Goal: Information Seeking & Learning: Learn about a topic

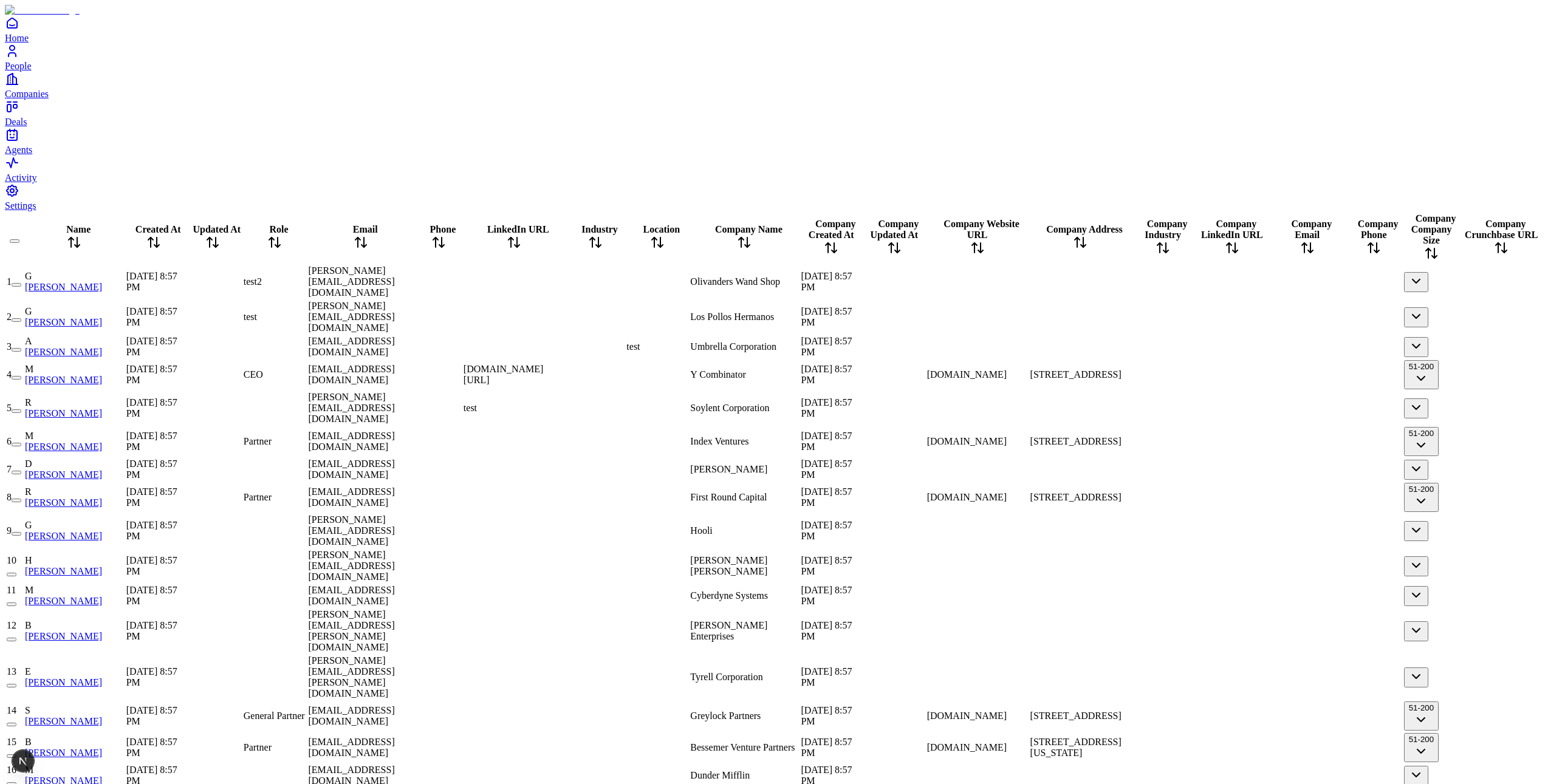
scroll to position [0, 514]
click at [739, 370] on div "Y Combinator" at bounding box center [744, 375] width 108 height 11
click at [723, 426] on td "Index Ventures" at bounding box center [745, 441] width 110 height 30
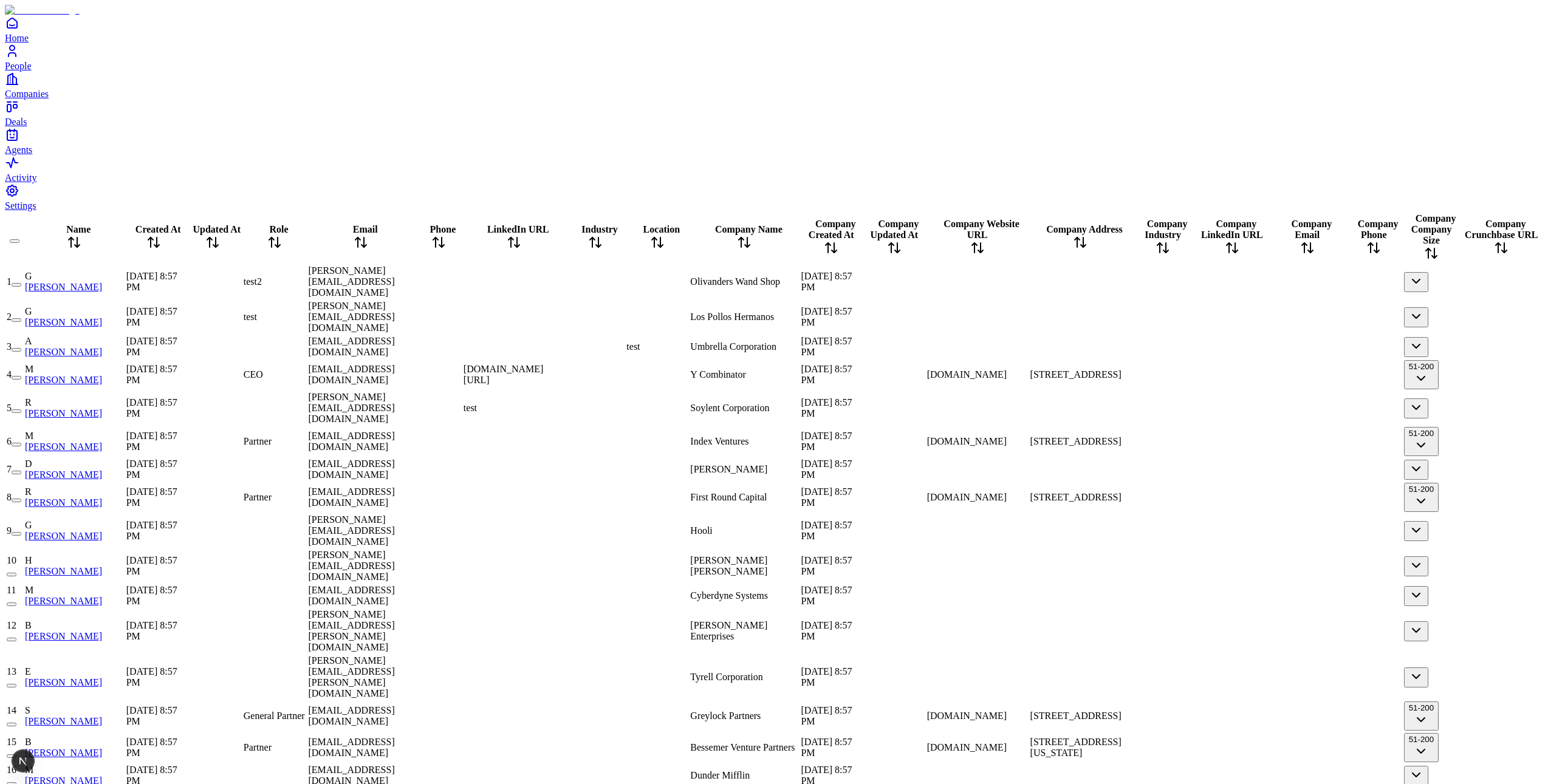
click at [927, 282] on div at bounding box center [977, 282] width 101 height 0
click at [927, 346] on div at bounding box center [977, 346] width 101 height 0
drag, startPoint x: 735, startPoint y: 22, endPoint x: 742, endPoint y: 20, distance: 7.3
click at [826, 212] on tr "Name Created At Updated At Role Email Phone LinkedIn URL Industry Location Comp…" at bounding box center [774, 238] width 1536 height 51
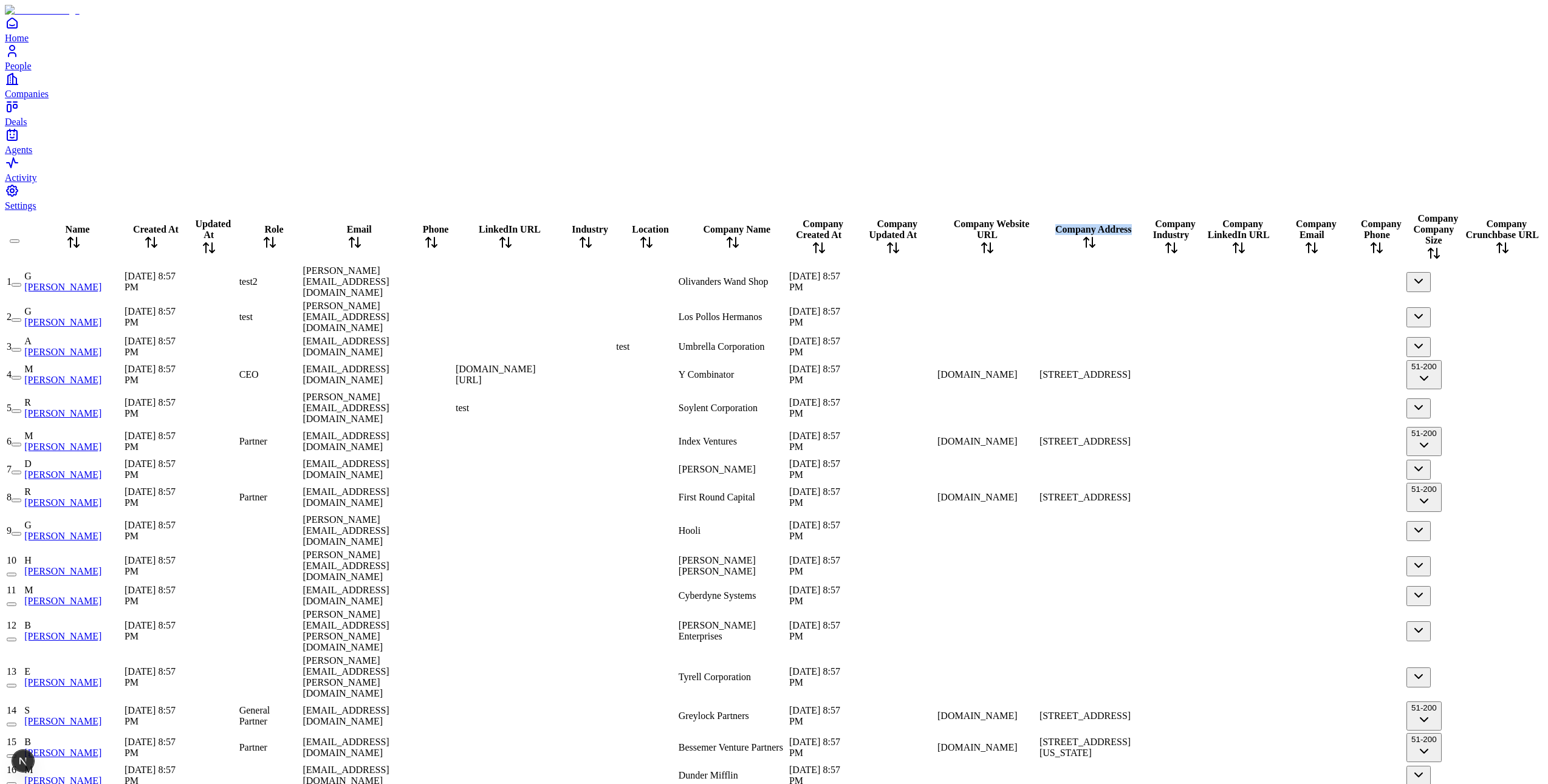
drag, startPoint x: 976, startPoint y: 21, endPoint x: 1061, endPoint y: 26, distance: 85.1
click at [1061, 212] on tr "Name Created At Updated At Role Email Phone LinkedIn URL Industry Location Comp…" at bounding box center [774, 238] width 1536 height 51
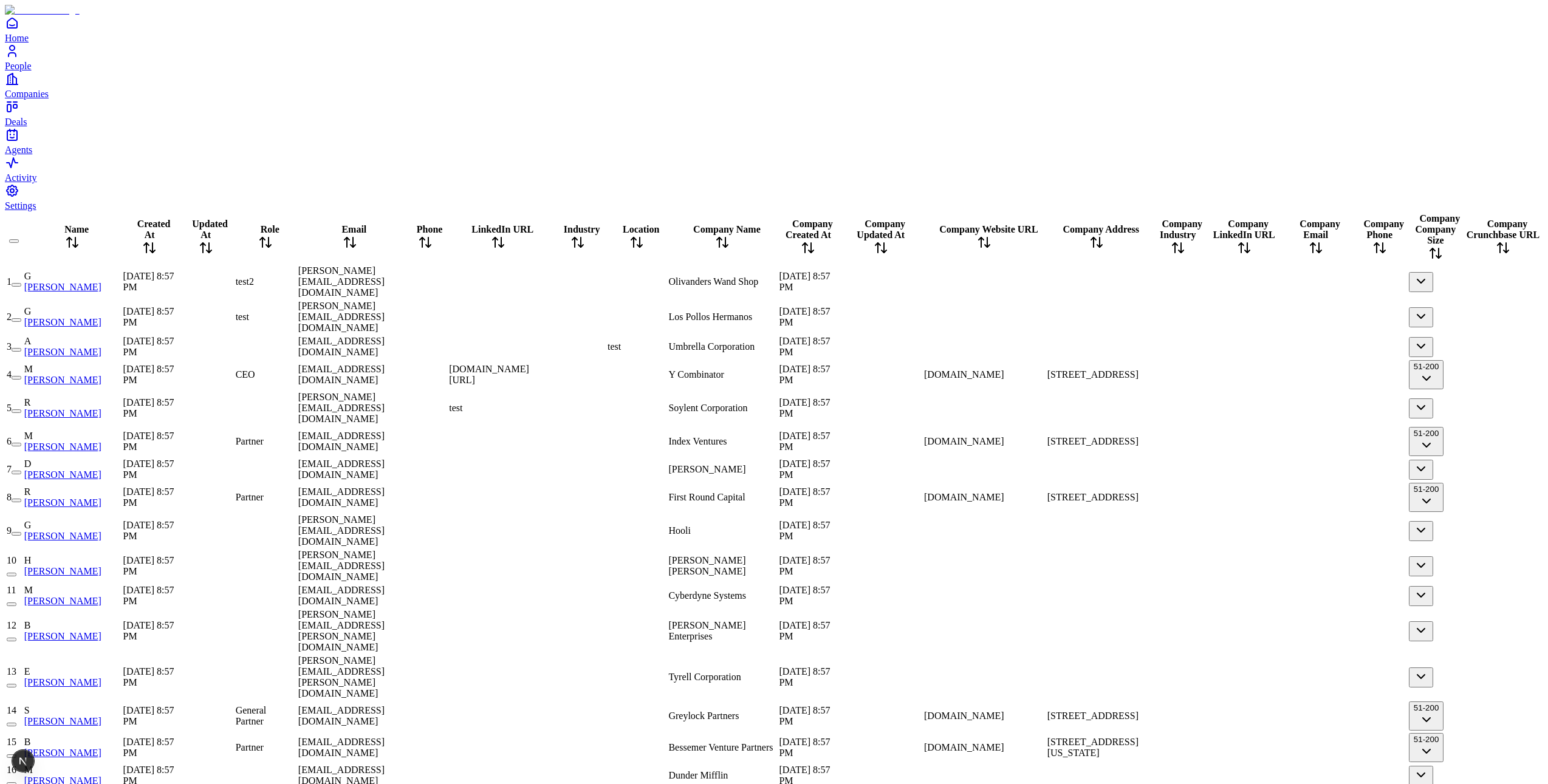
click at [987, 408] on div at bounding box center [984, 408] width 121 height 0
click at [985, 436] on div "[DOMAIN_NAME]" at bounding box center [984, 441] width 121 height 11
click at [982, 436] on div "[DOMAIN_NAME]" at bounding box center [984, 441] width 121 height 11
click at [1030, 531] on div at bounding box center [984, 531] width 121 height 0
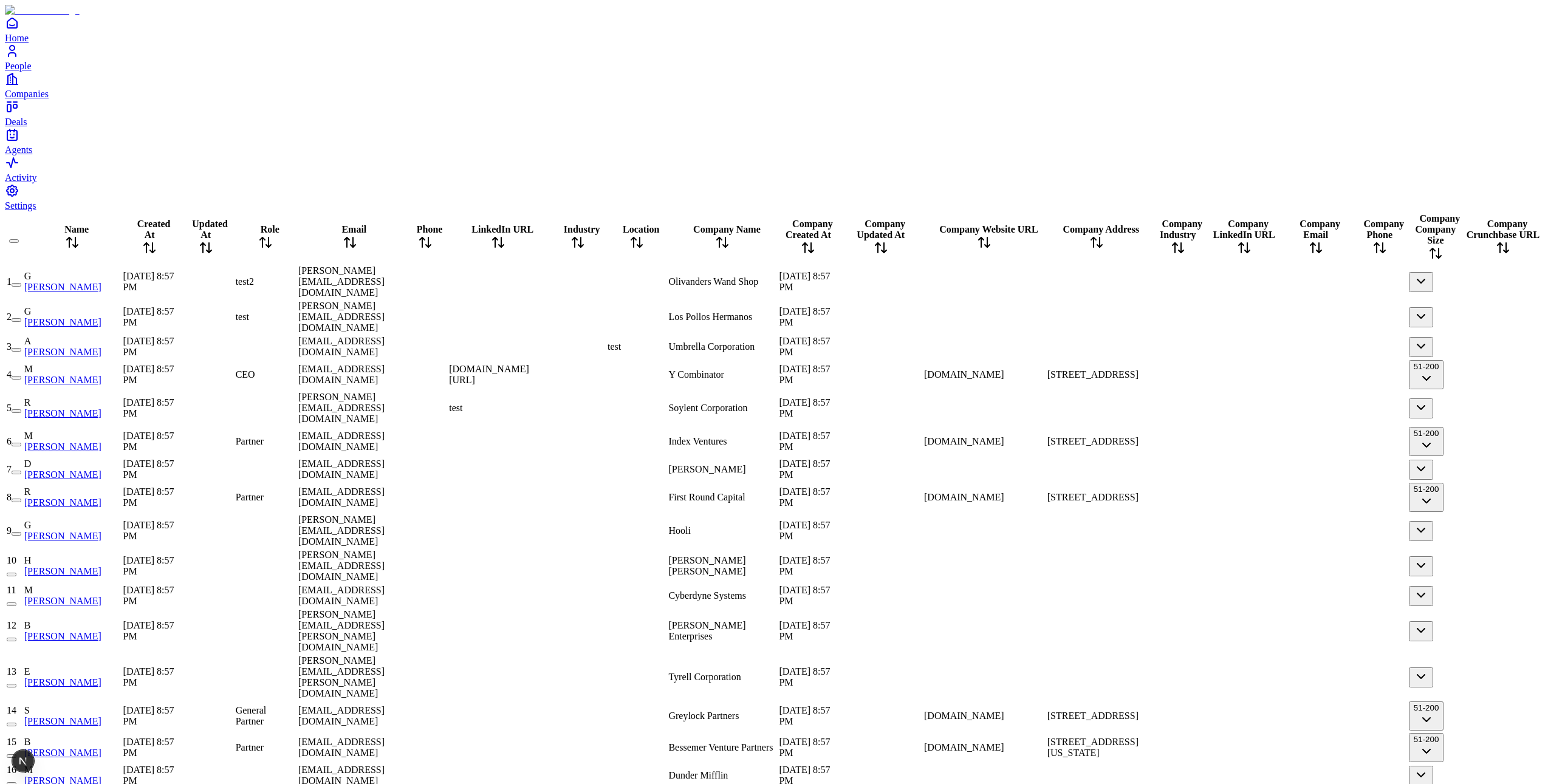
scroll to position [0, 152]
drag, startPoint x: 712, startPoint y: 103, endPoint x: 705, endPoint y: 149, distance: 46.5
click at [547, 346] on div at bounding box center [498, 346] width 98 height 0
click at [547, 441] on div at bounding box center [498, 441] width 98 height 0
drag, startPoint x: 713, startPoint y: 134, endPoint x: 716, endPoint y: 147, distance: 13.3
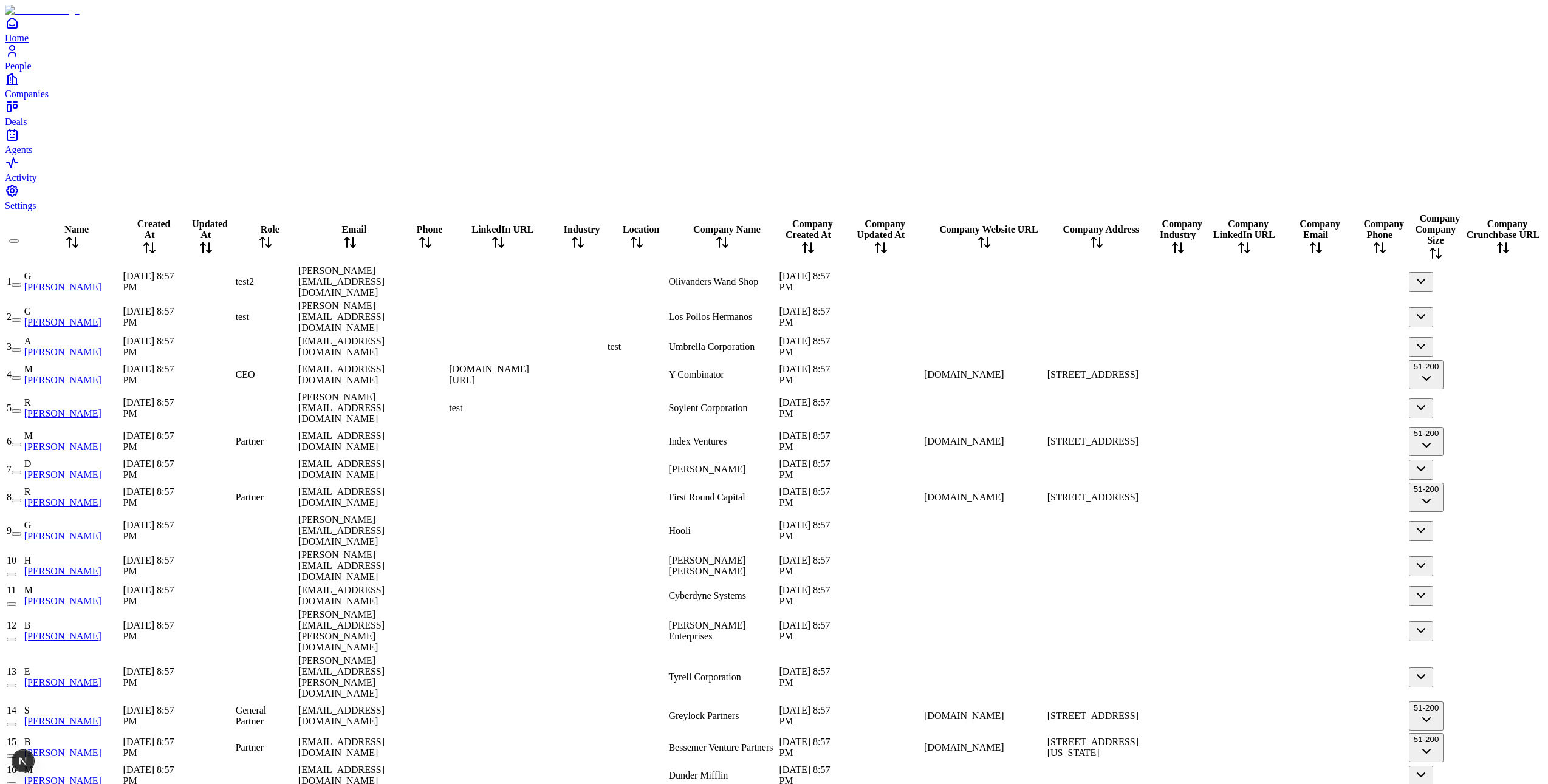
click at [547, 364] on div "[DOMAIN_NAME][URL]" at bounding box center [498, 374] width 98 height 22
click at [547, 469] on div at bounding box center [498, 469] width 98 height 0
click at [924, 408] on div at bounding box center [984, 408] width 121 height 0
click at [924, 469] on div at bounding box center [984, 469] width 121 height 0
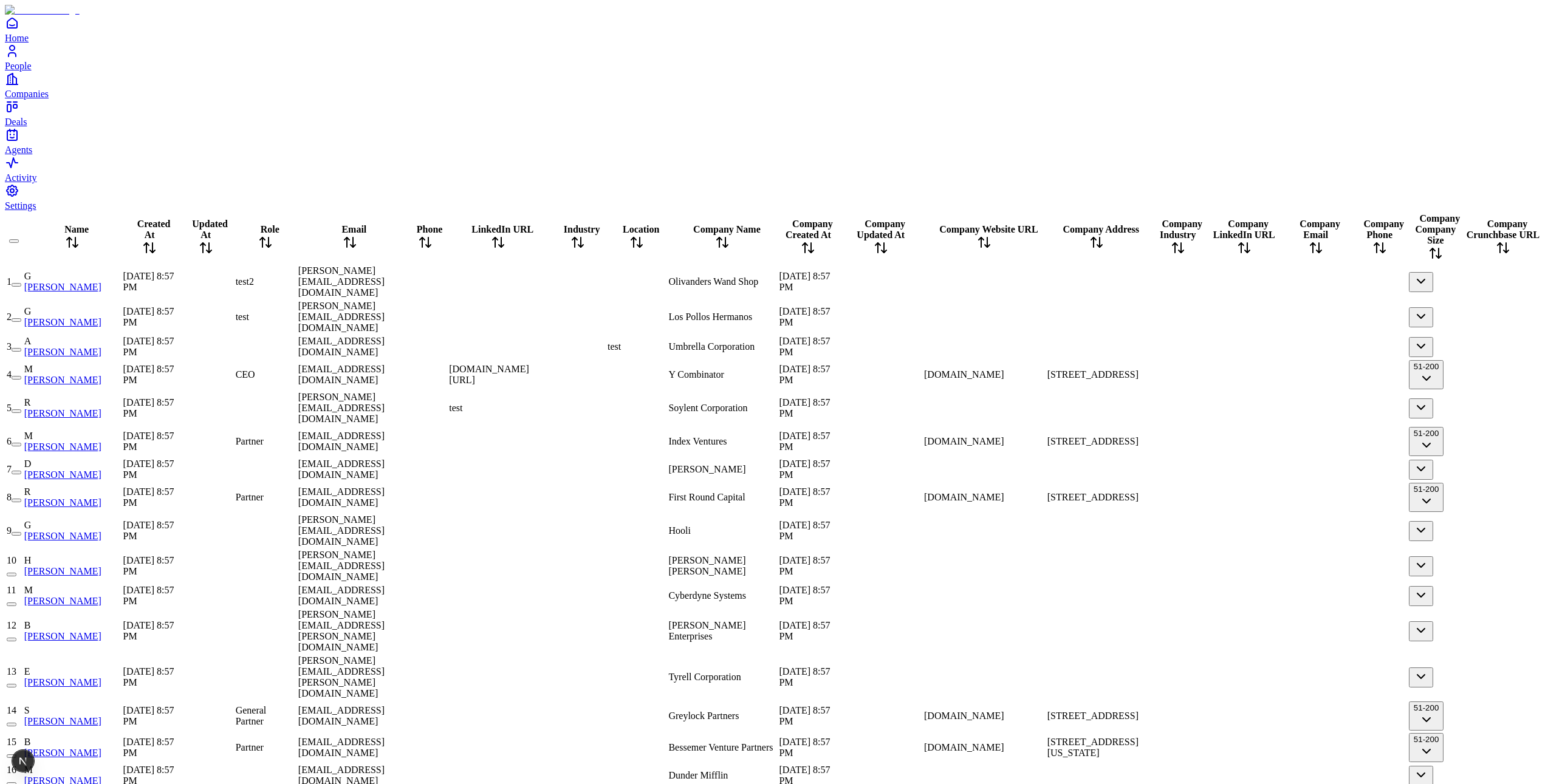
click at [924, 426] on td "[DOMAIN_NAME]" at bounding box center [984, 441] width 122 height 30
click at [924, 482] on td "[DOMAIN_NAME]" at bounding box center [984, 498] width 122 height 30
click at [934, 370] on div "[DOMAIN_NAME]" at bounding box center [984, 375] width 121 height 11
click at [1078, 346] on div at bounding box center [1097, 346] width 99 height 0
click at [1071, 370] on div "[STREET_ADDRESS]" at bounding box center [1097, 375] width 99 height 11
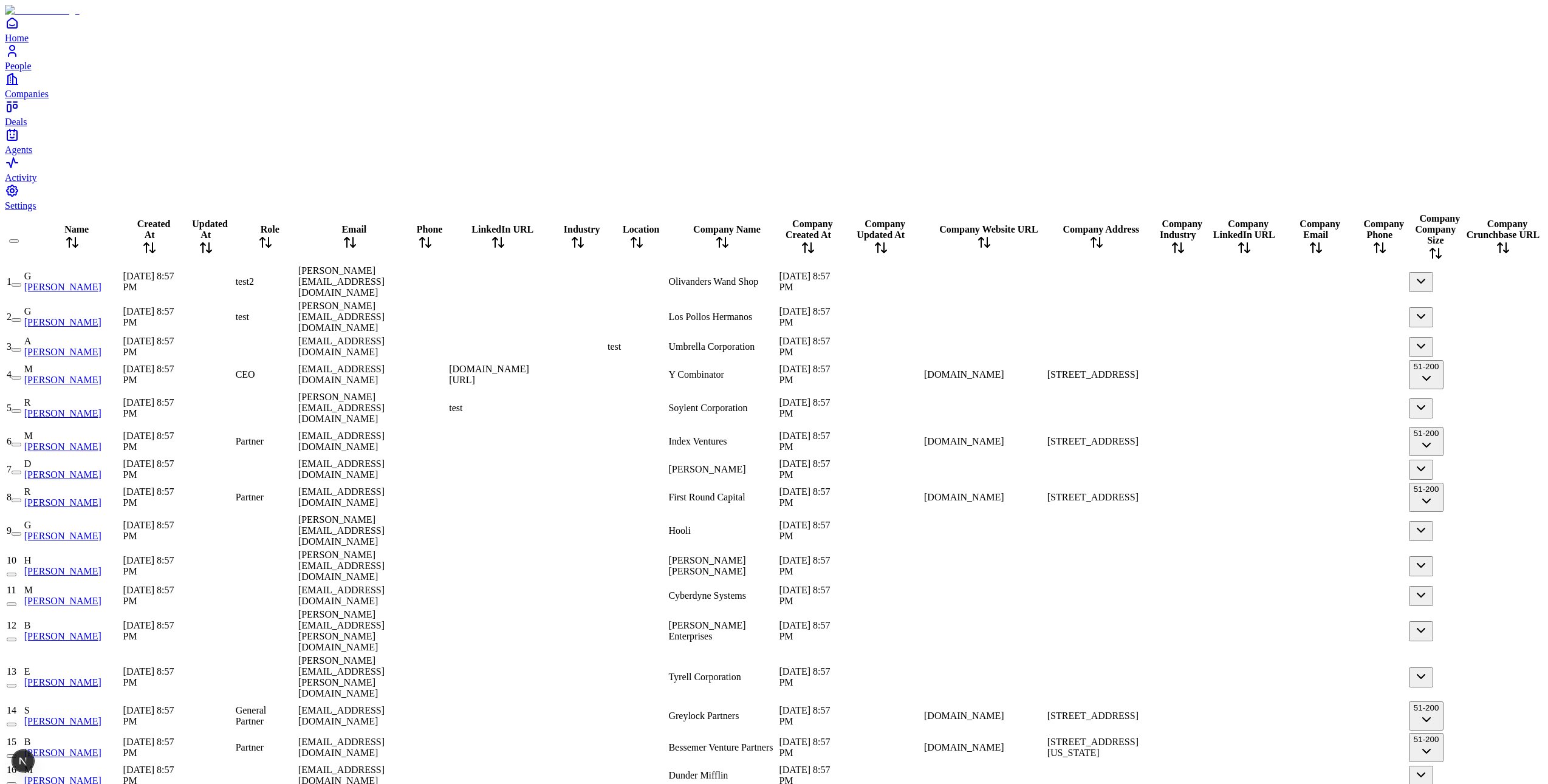
click at [1047, 360] on td "[STREET_ADDRESS]" at bounding box center [1097, 375] width 100 height 30
click at [972, 469] on div at bounding box center [984, 469] width 121 height 0
click at [1100, 469] on div at bounding box center [1097, 469] width 99 height 0
click at [1076, 408] on div at bounding box center [1097, 408] width 99 height 0
click at [1048, 408] on div at bounding box center [1097, 408] width 99 height 0
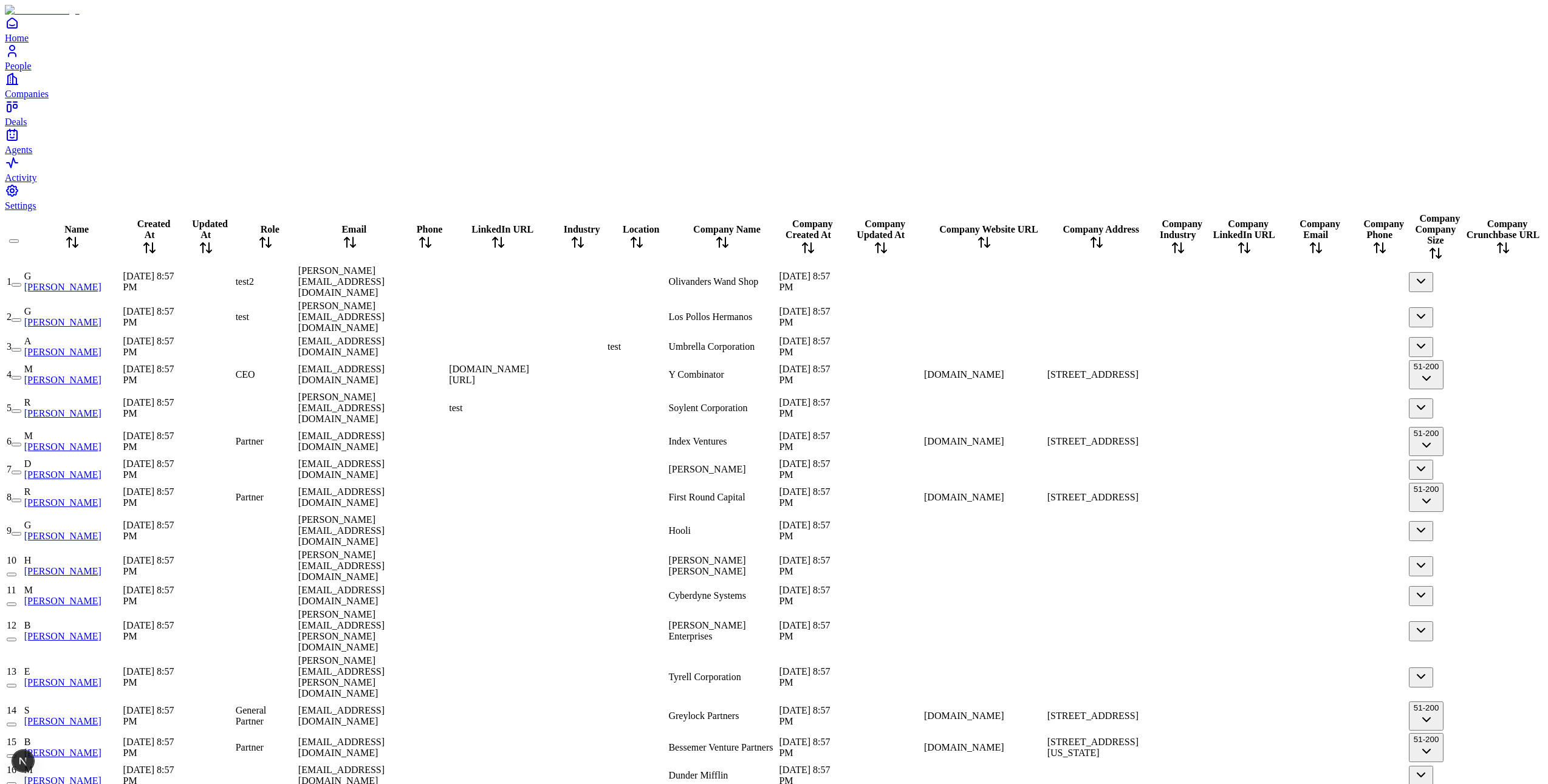
scroll to position [0, 1048]
click at [1149, 375] on div at bounding box center [1178, 375] width 58 height 0
click at [1149, 498] on div at bounding box center [1178, 498] width 58 height 0
click at [1209, 375] on div at bounding box center [1244, 375] width 69 height 0
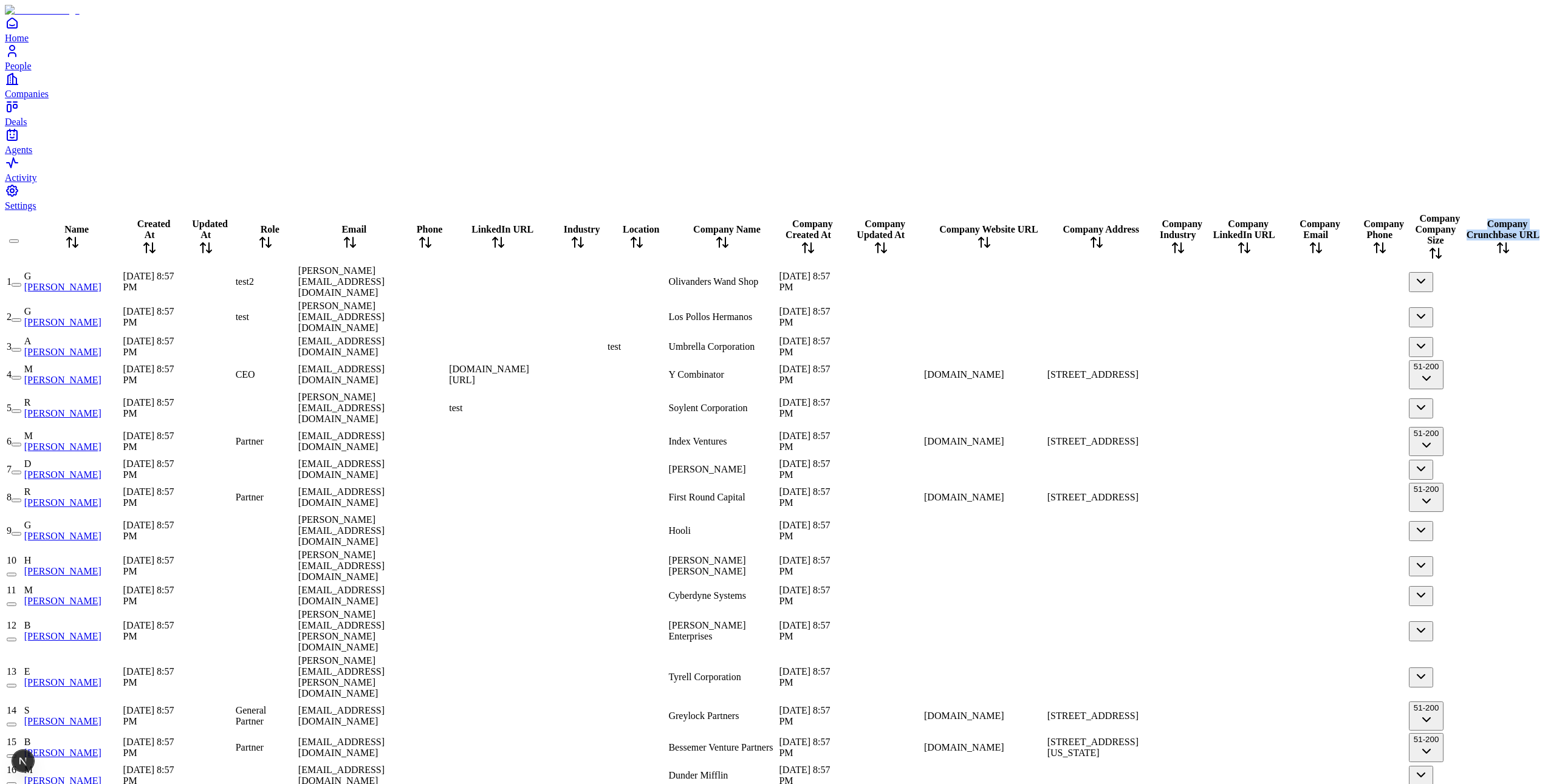
drag, startPoint x: 1371, startPoint y: 32, endPoint x: 1394, endPoint y: 28, distance: 23.3
click at [1394, 212] on tr "Name Created At Updated At Role Email Phone LinkedIn URL Industry Location Comp…" at bounding box center [774, 238] width 1536 height 51
drag, startPoint x: 1397, startPoint y: 28, endPoint x: 1498, endPoint y: 34, distance: 101.2
click at [1498, 212] on tr "Name Created At Updated At Role Email Phone LinkedIn URL Industry Location Comp…" at bounding box center [774, 238] width 1536 height 51
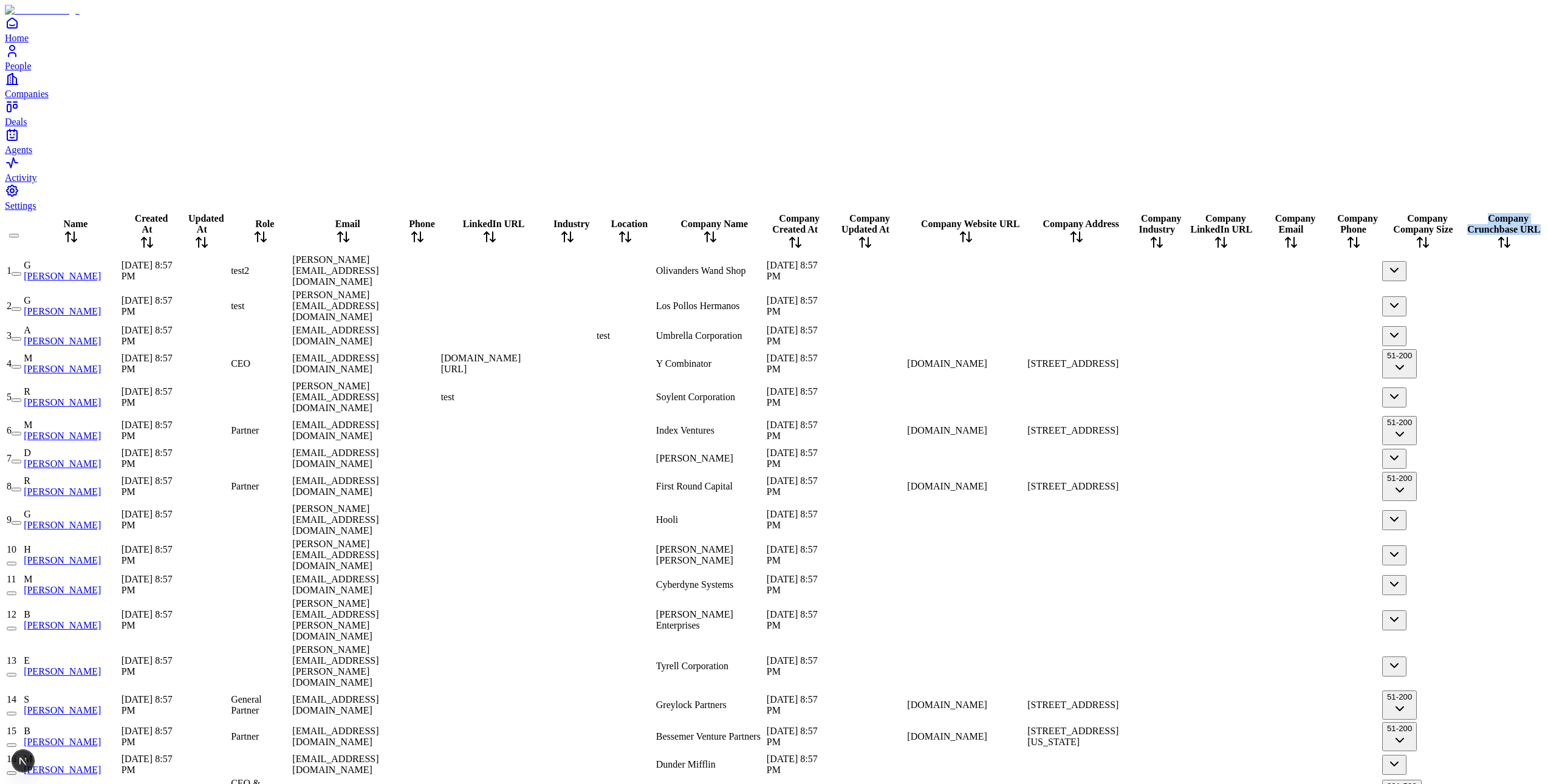
scroll to position [0, 776]
click at [656, 265] on span "Olivanders Wand Shop" at bounding box center [701, 271] width 90 height 11
click at [656, 301] on div "Los Pollos Hermanos" at bounding box center [710, 306] width 108 height 11
click at [656, 265] on span "Olivanders Wand Shop" at bounding box center [701, 271] width 90 height 11
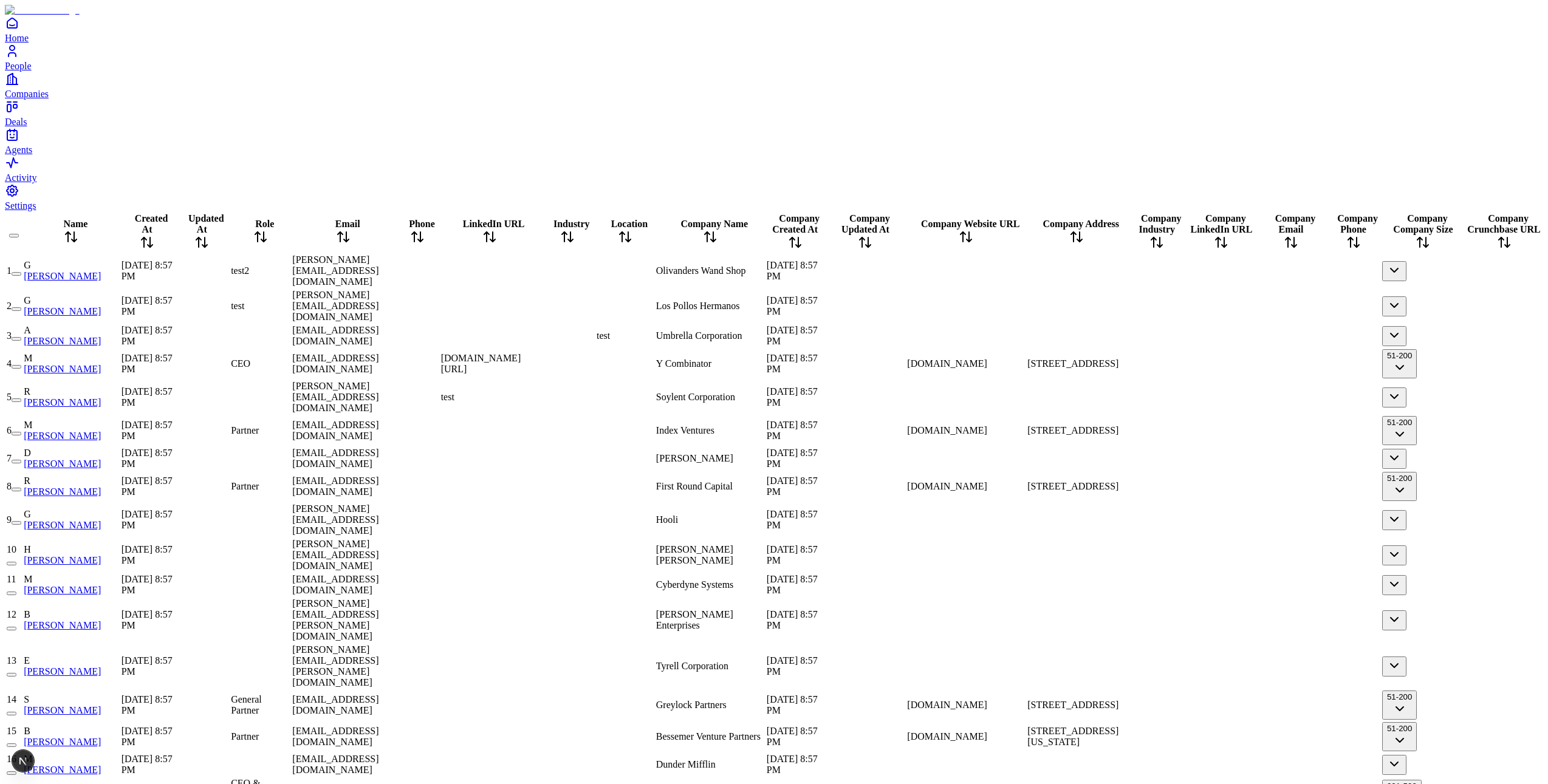
click at [766, 260] on div "[DATE] 8:57 PM" at bounding box center [795, 271] width 57 height 22
click at [826, 271] on div at bounding box center [866, 271] width 79 height 0
click at [914, 271] on div at bounding box center [966, 271] width 118 height 0
click at [1126, 306] on div at bounding box center [1076, 306] width 98 height 0
click at [1126, 271] on div at bounding box center [1076, 271] width 98 height 0
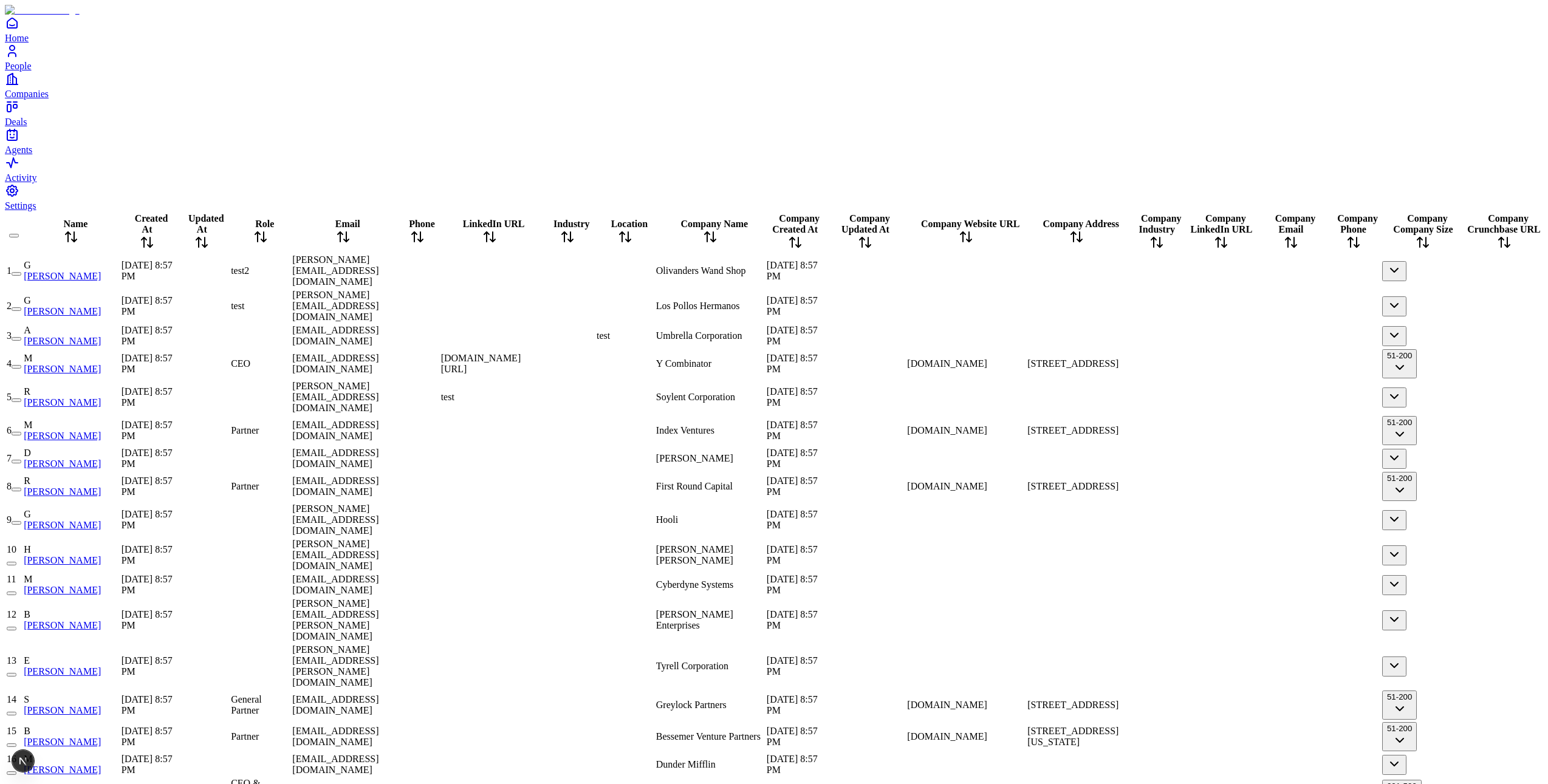
scroll to position [0, 675]
click at [656, 265] on span "Olivanders Wand Shop" at bounding box center [701, 271] width 90 height 11
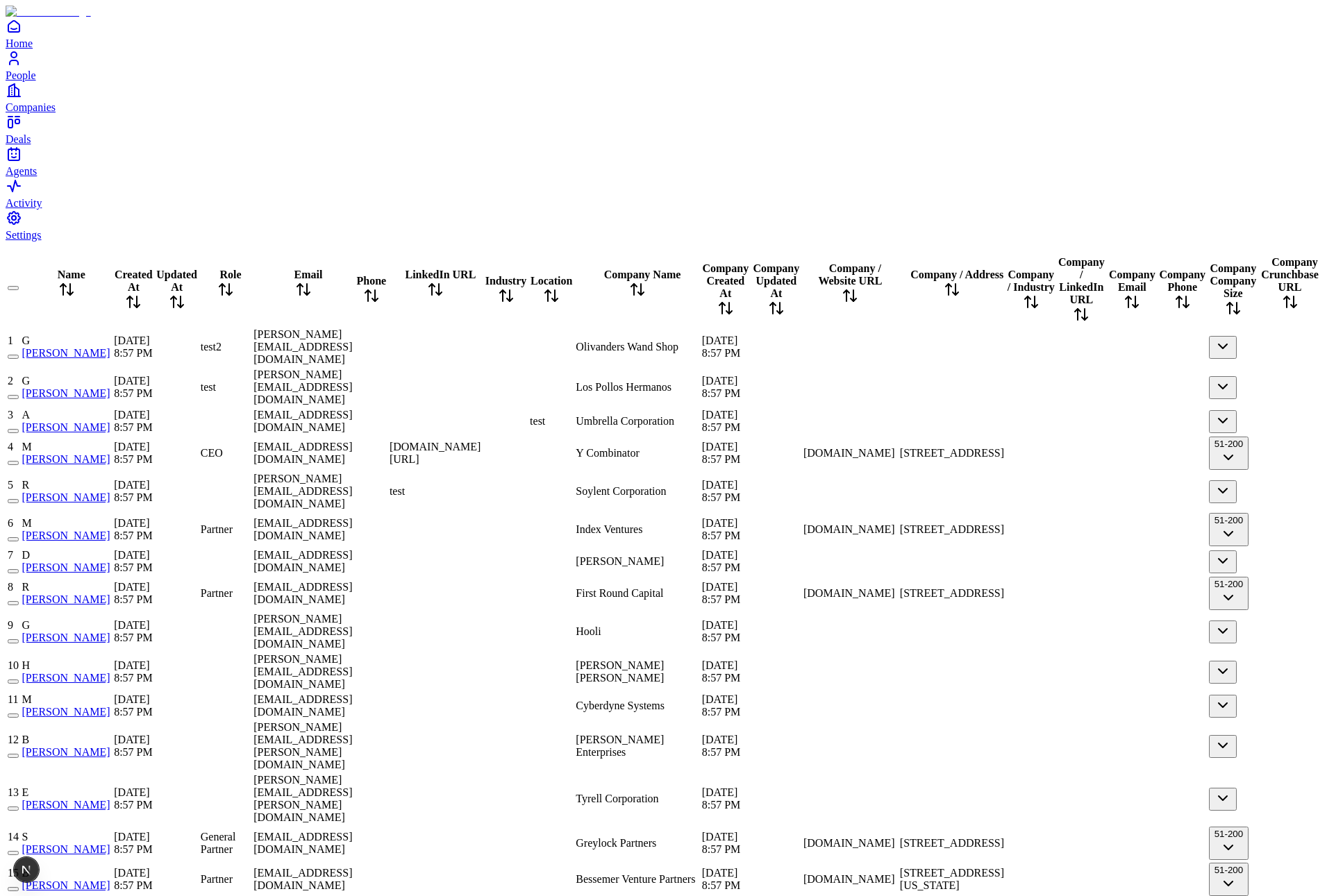
scroll to position [0, 1711]
drag, startPoint x: 1101, startPoint y: 24, endPoint x: 1174, endPoint y: 21, distance: 73.1
click at [1174, 243] on tr "Name Created At Updated At Role Email Phone LinkedIn URL Industry Location Comp…" at bounding box center [663, 284] width 1313 height 83
drag, startPoint x: 650, startPoint y: 34, endPoint x: 739, endPoint y: 32, distance: 89.0
click at [739, 243] on tr "Name Created At Updated At Role Email Phone LinkedIn URL Industry Location Comp…" at bounding box center [663, 284] width 1313 height 83
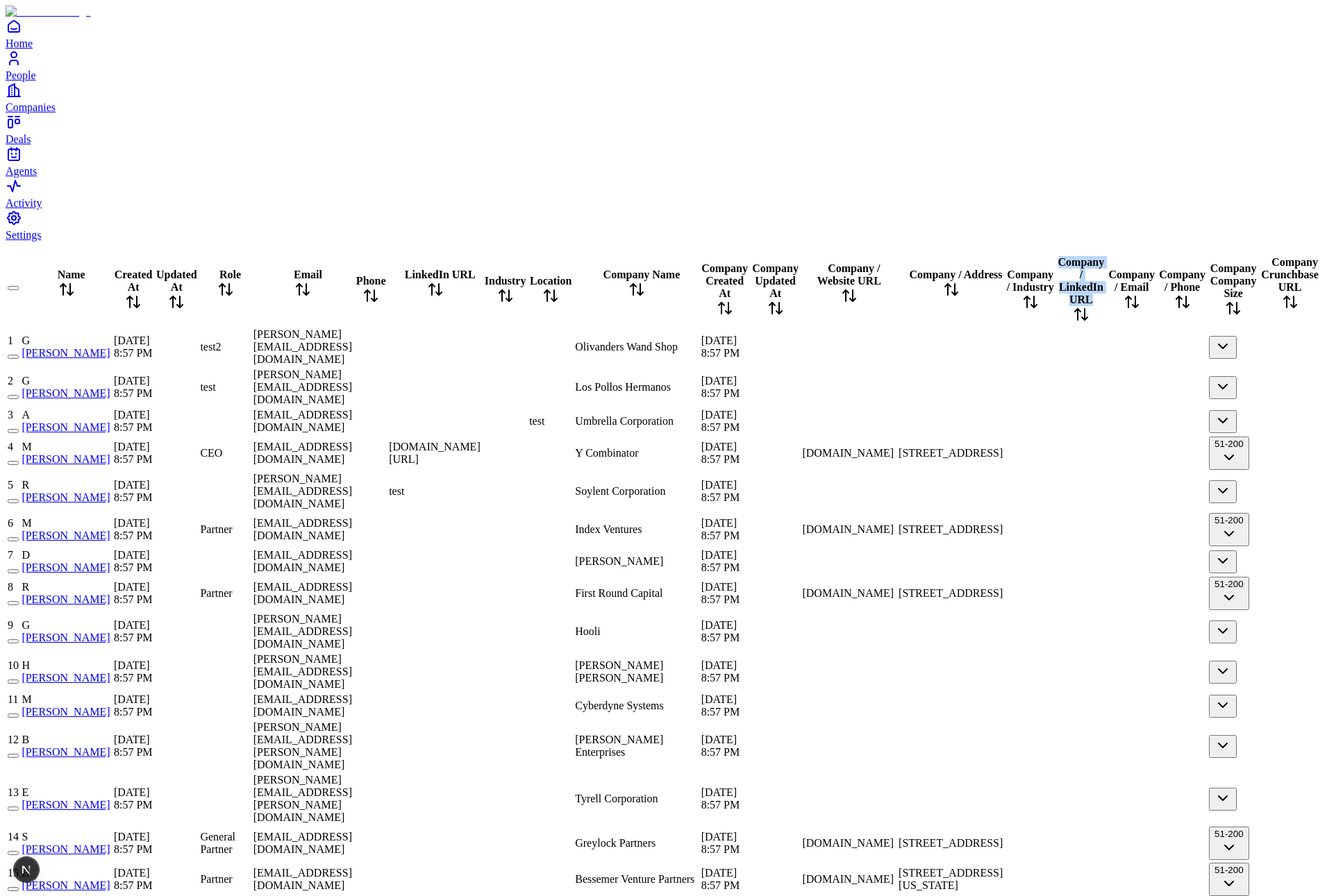
scroll to position [0, 2092]
drag, startPoint x: 1129, startPoint y: 38, endPoint x: 1067, endPoint y: 38, distance: 62.0
click at [1209, 250] on div "Company Company Size" at bounding box center [1233, 284] width 48 height 69
drag, startPoint x: 665, startPoint y: 17, endPoint x: 686, endPoint y: 20, distance: 21.2
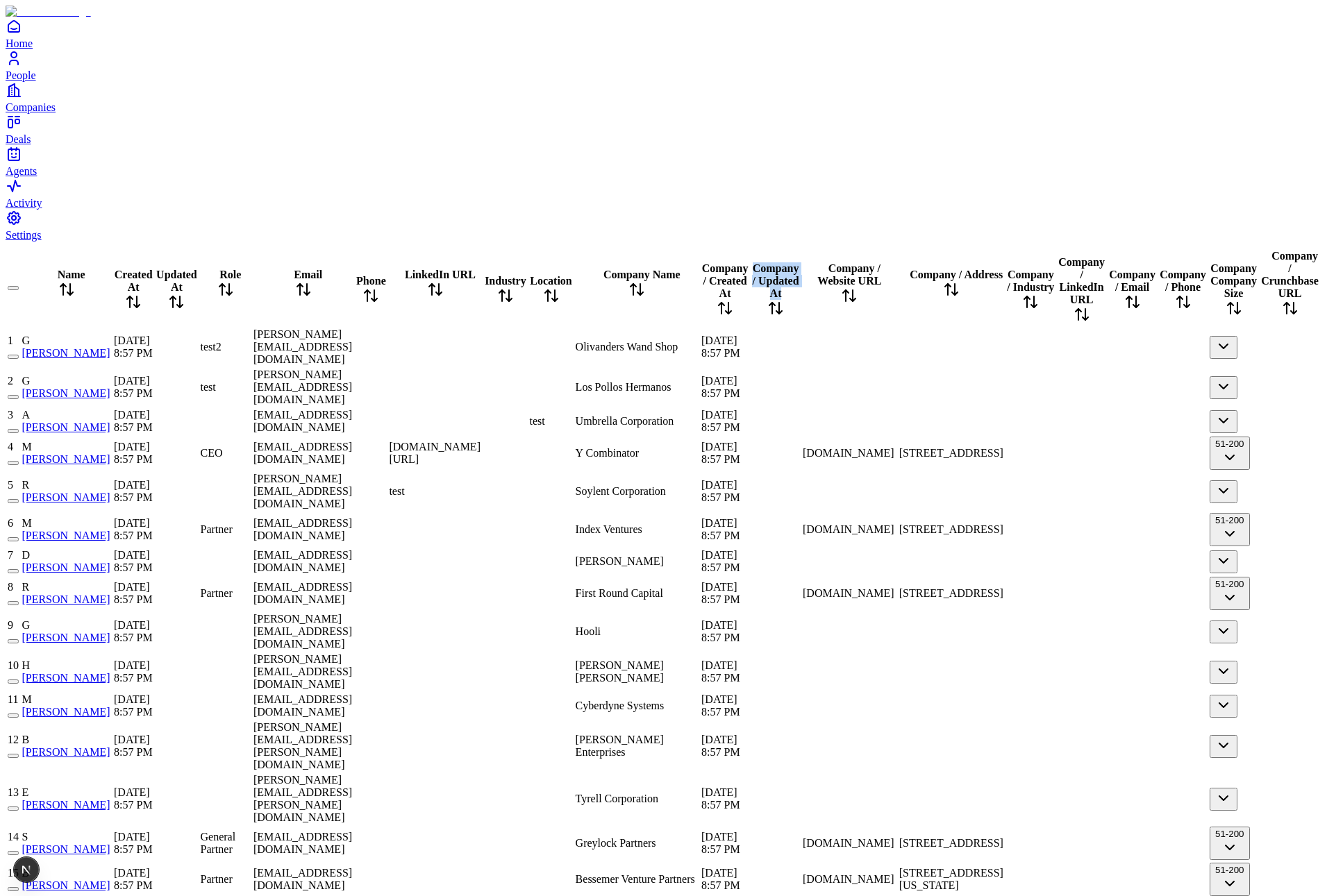
click at [686, 243] on tr "Name Created At Updated At Role Email Phone LinkedIn URL Industry Location Comp…" at bounding box center [663, 284] width 1313 height 83
drag, startPoint x: 537, startPoint y: 35, endPoint x: 549, endPoint y: 33, distance: 12.2
click at [549, 243] on tr "Name Created At Updated At Role Email Phone LinkedIn URL Industry Location Comp…" at bounding box center [663, 284] width 1313 height 83
click at [725, 243] on tr "Name Created At Updated At Role Email Phone LinkedIn URL Industry Location Comp…" at bounding box center [663, 284] width 1313 height 83
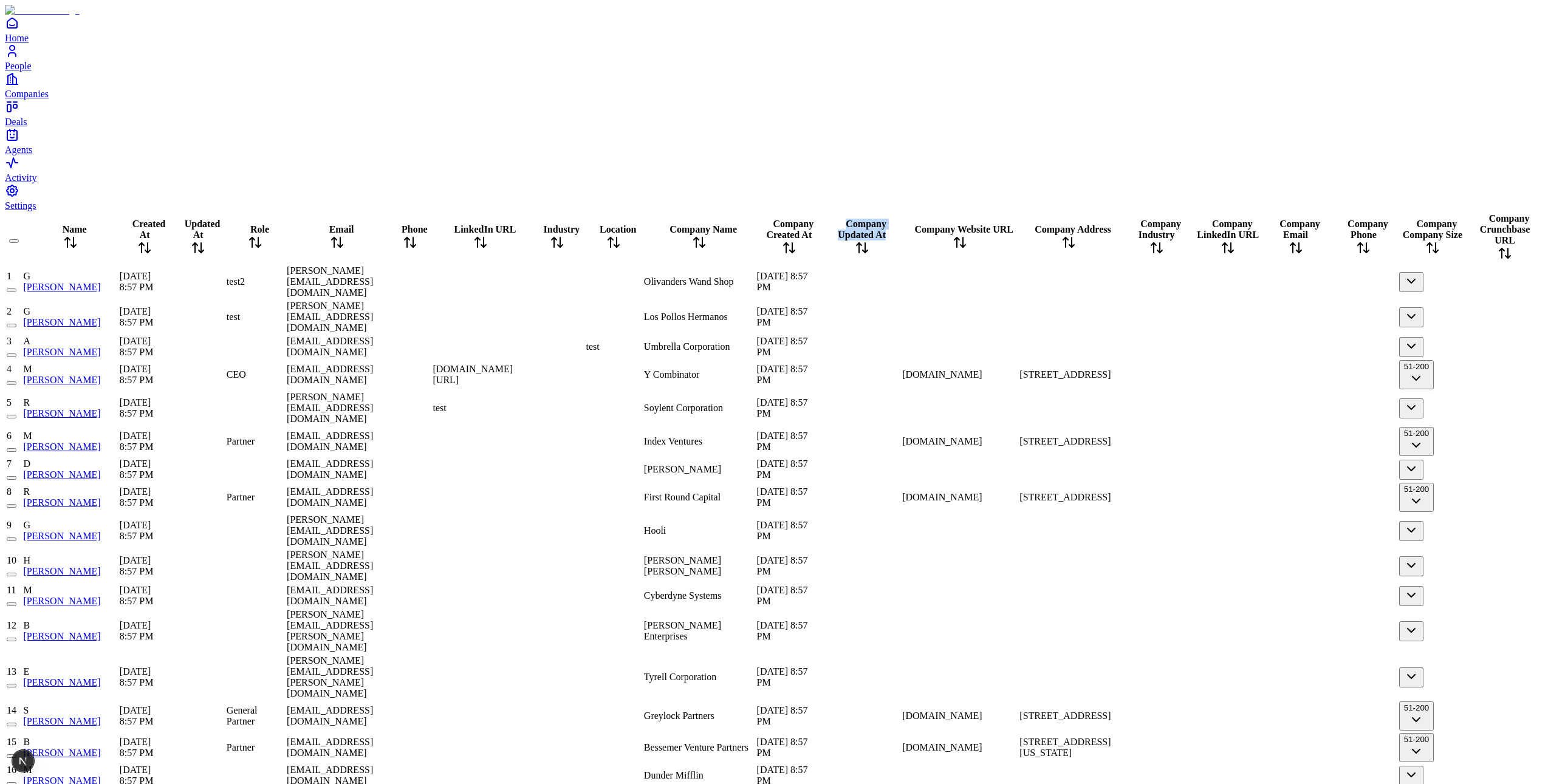
scroll to position [0, 701]
click at [644, 277] on span "Olivanders Wand Shop" at bounding box center [689, 282] width 90 height 11
click at [644, 341] on span "Umbrella Corporation" at bounding box center [687, 346] width 86 height 11
click at [644, 311] on div "Los Pollos Hermanos" at bounding box center [699, 317] width 110 height 11
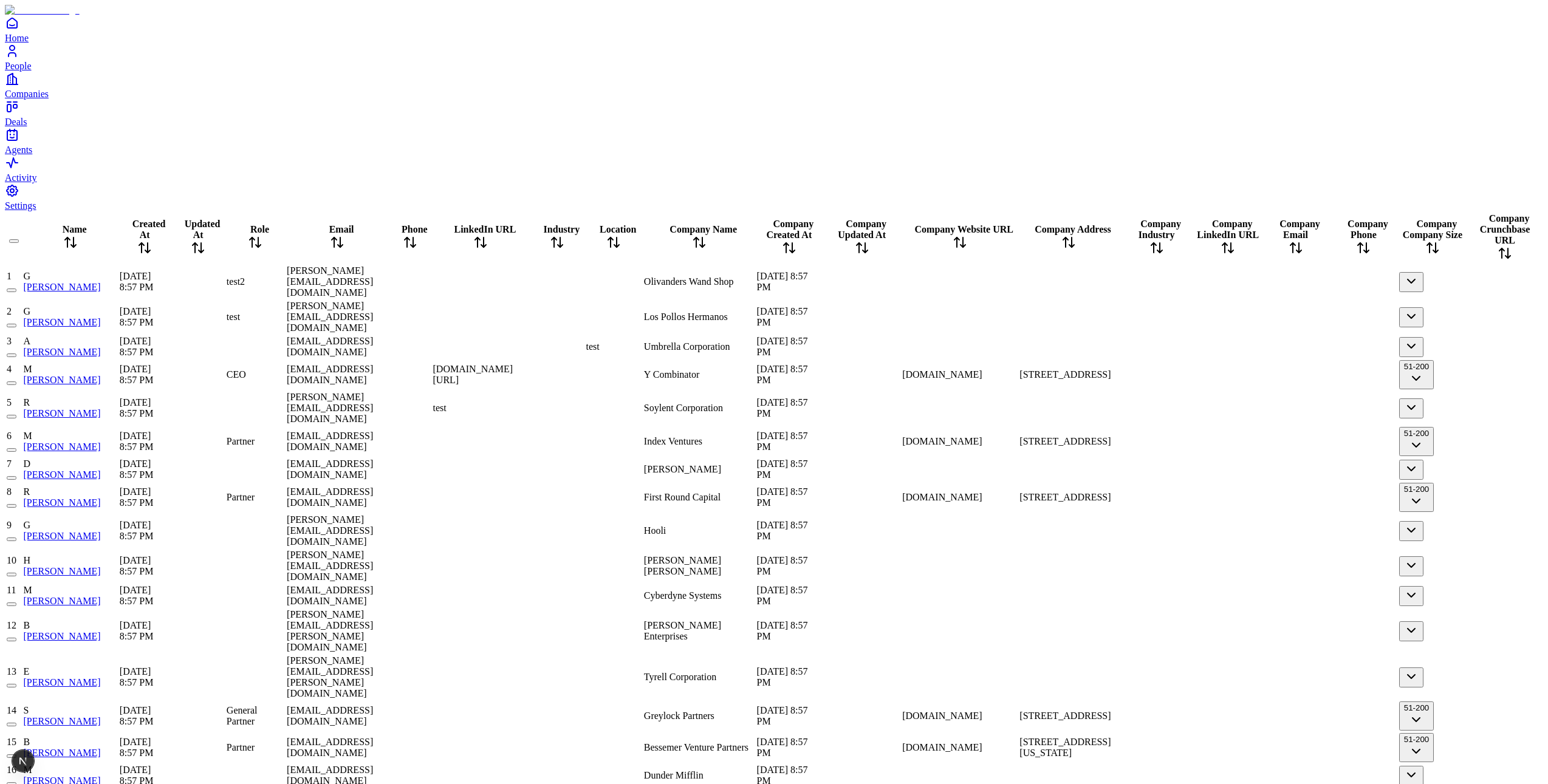
click at [757, 271] on span "[DATE] 8:57 PM" at bounding box center [782, 281] width 51 height 21
click at [644, 277] on span "Olivanders Wand Shop" at bounding box center [689, 282] width 90 height 11
click at [850, 282] on div at bounding box center [861, 282] width 76 height 0
click at [1017, 282] on div at bounding box center [960, 282] width 115 height 0
